Goal: Task Accomplishment & Management: Use online tool/utility

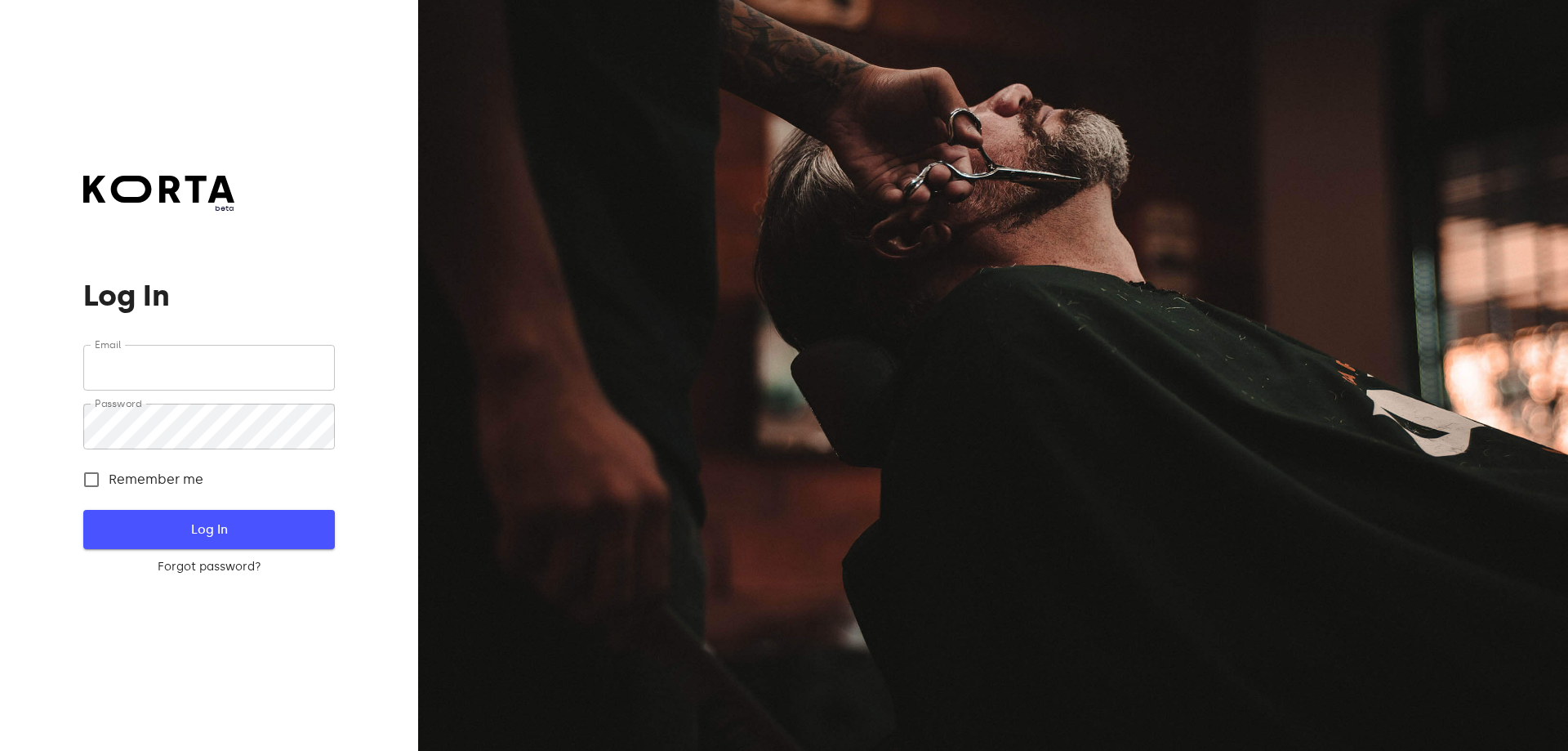
type input "[EMAIL_ADDRESS][DOMAIN_NAME]"
click at [296, 535] on span "Log In" at bounding box center [208, 530] width 199 height 21
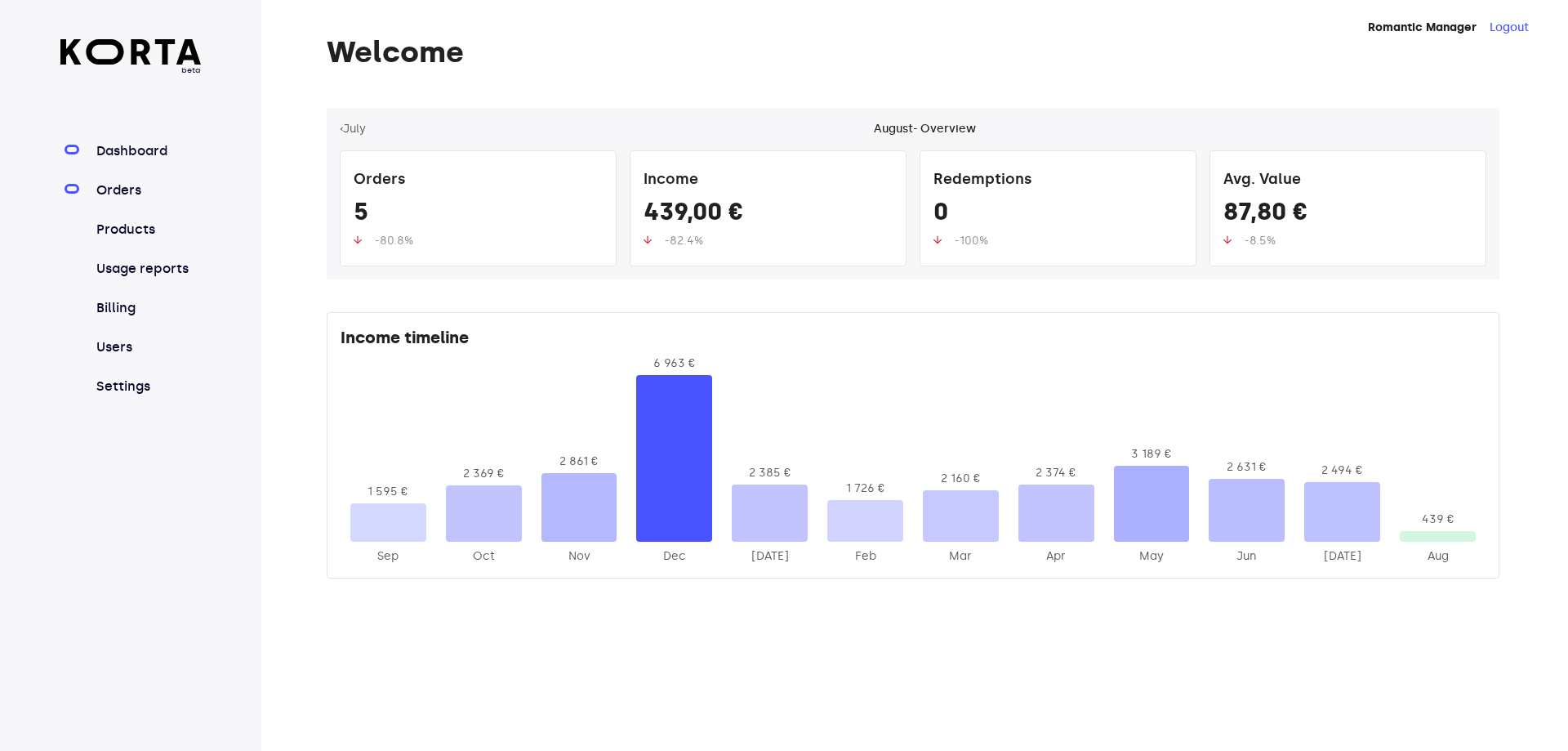
click at [134, 184] on link "Orders" at bounding box center [147, 190] width 108 height 20
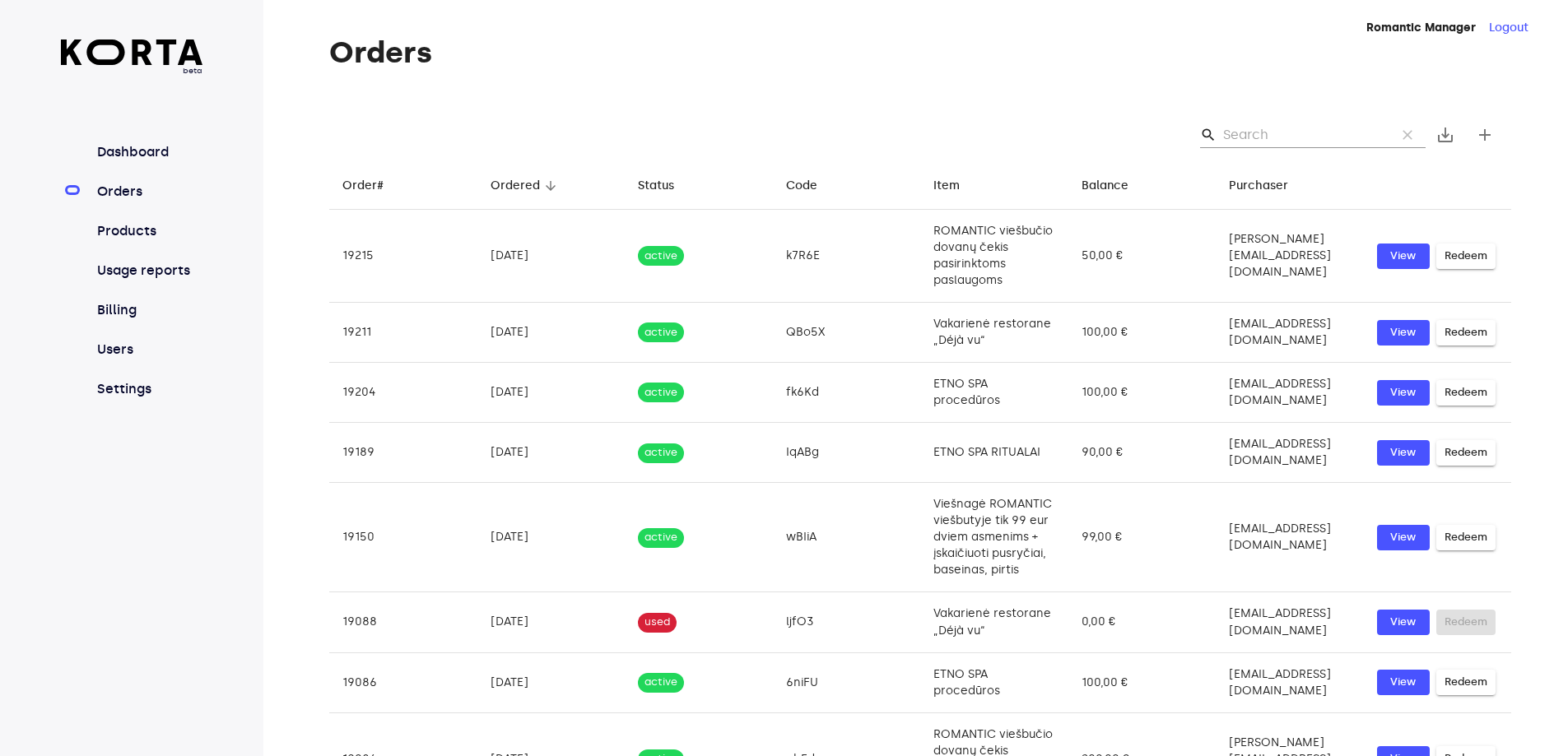
click at [1264, 124] on input "Search" at bounding box center [1303, 135] width 160 height 26
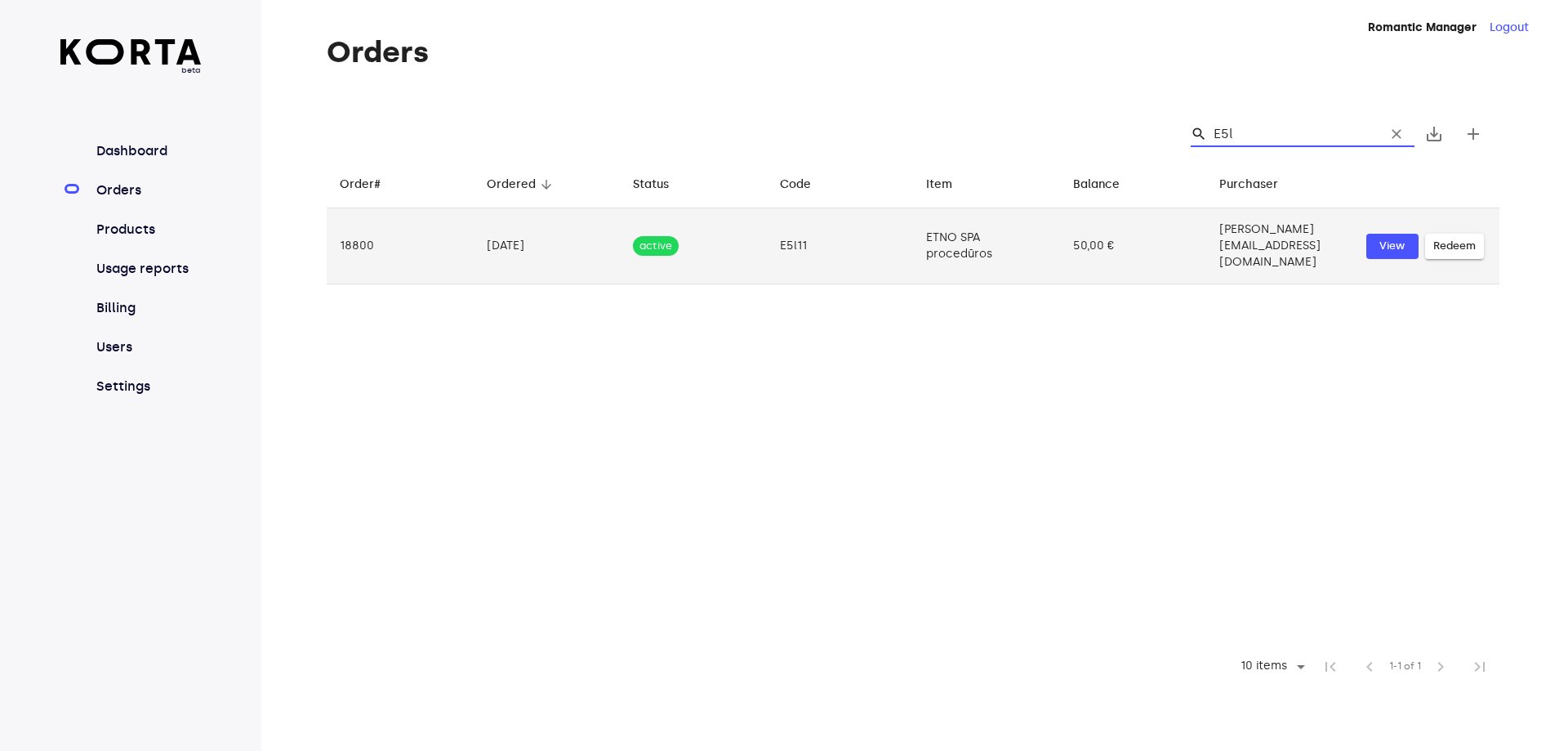
type input "E5l"
click at [1450, 237] on span "Redeem" at bounding box center [1454, 247] width 43 height 19
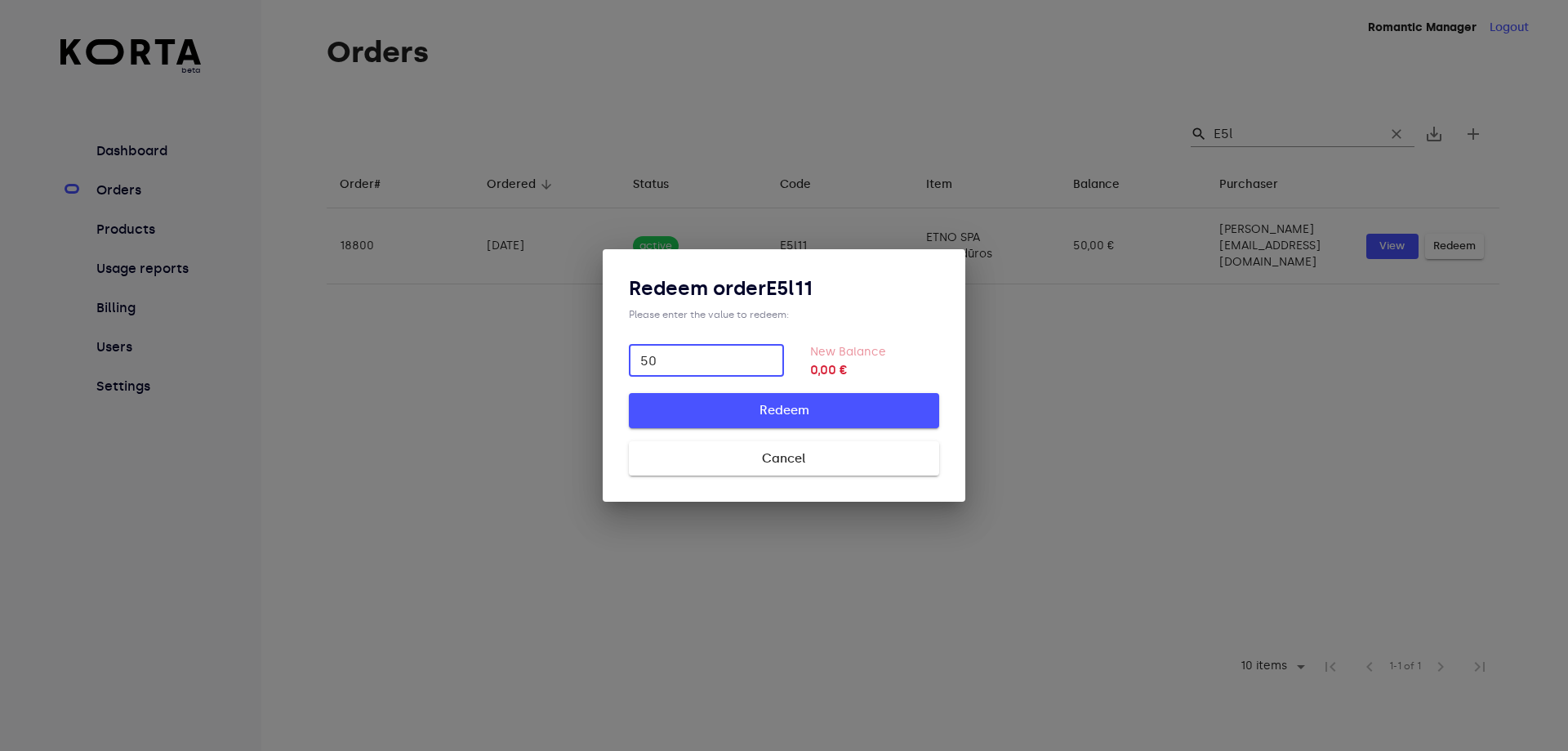
type input "50"
click at [788, 406] on span "Redeem" at bounding box center [784, 410] width 258 height 21
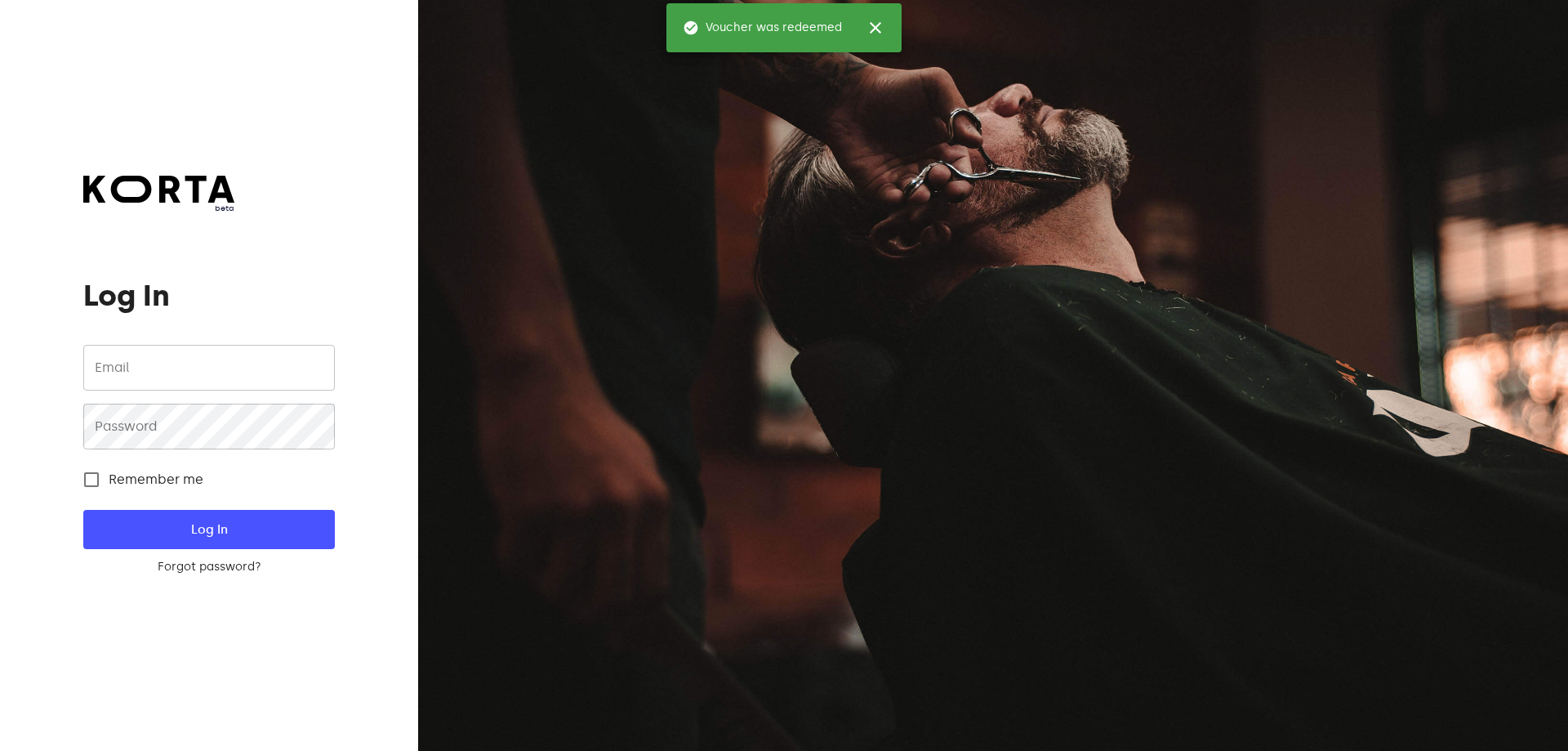
type input "[EMAIL_ADDRESS][DOMAIN_NAME]"
